Goal: Task Accomplishment & Management: Manage account settings

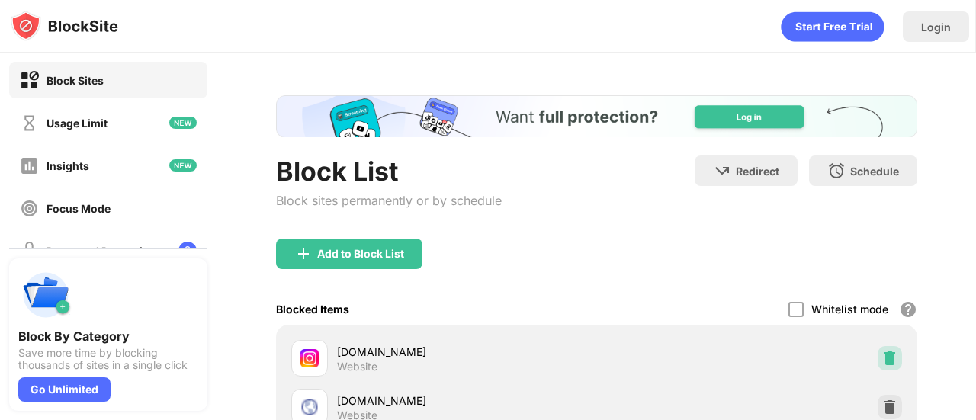
click at [882, 358] on img at bounding box center [889, 358] width 15 height 15
